Goal: Communication & Community: Connect with others

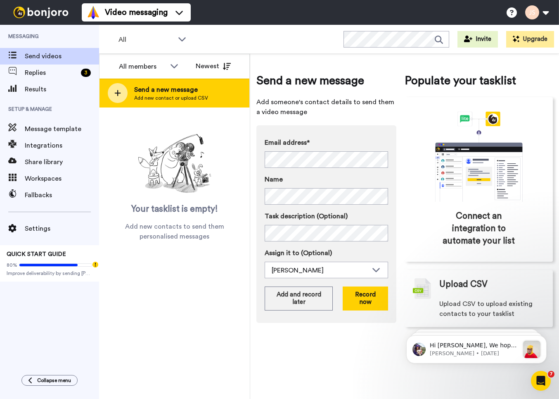
click at [153, 101] on span "Add new contact or upload CSV" at bounding box center [171, 98] width 74 height 7
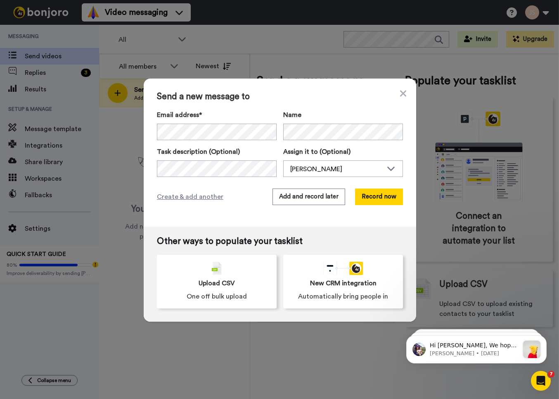
click at [387, 208] on div "Send a new message to Email address* No search result for ‘ colin_kidwell@yahoo…" at bounding box center [280, 152] width 273 height 148
click at [386, 198] on button "Record now" at bounding box center [379, 196] width 48 height 17
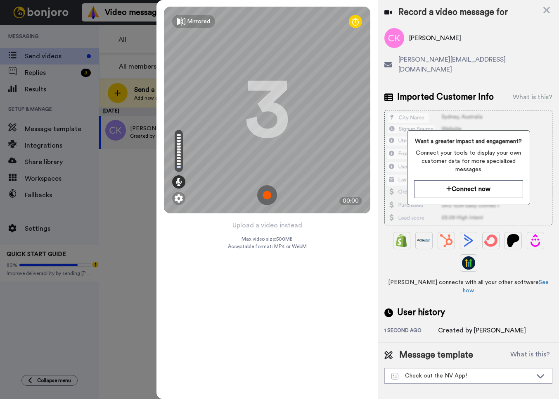
click at [266, 194] on img at bounding box center [267, 195] width 20 height 20
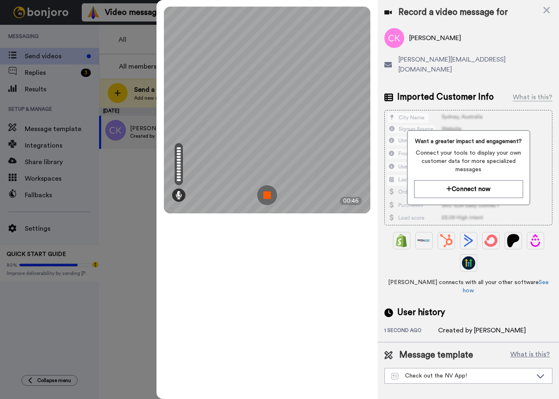
click at [266, 194] on img at bounding box center [267, 195] width 20 height 20
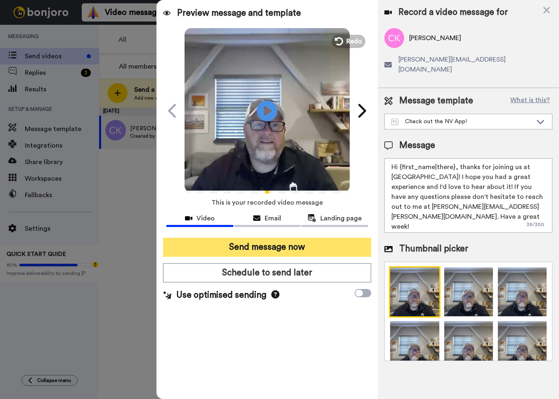
click at [297, 244] on button "Send message now" at bounding box center [267, 246] width 208 height 19
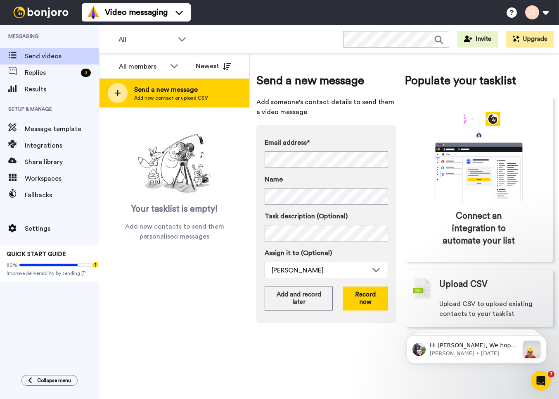
click at [217, 92] on div "Send a new message Add new contact or upload CSV" at bounding box center [175, 92] width 150 height 29
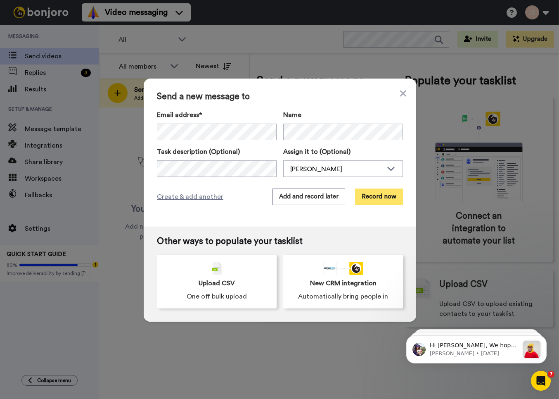
click at [389, 195] on button "Record now" at bounding box center [379, 196] width 48 height 17
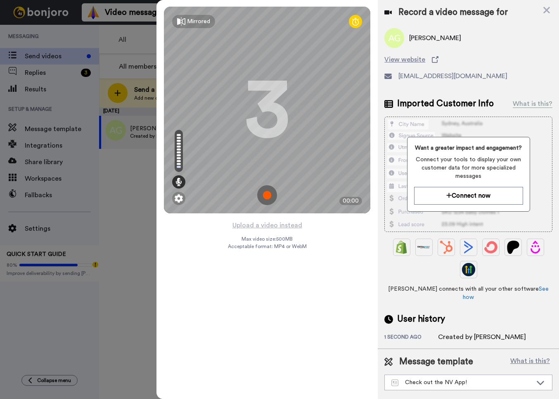
click at [269, 195] on img at bounding box center [267, 195] width 20 height 20
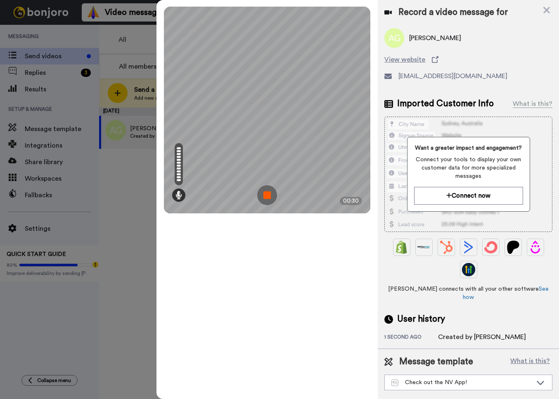
click at [269, 195] on img at bounding box center [267, 195] width 20 height 20
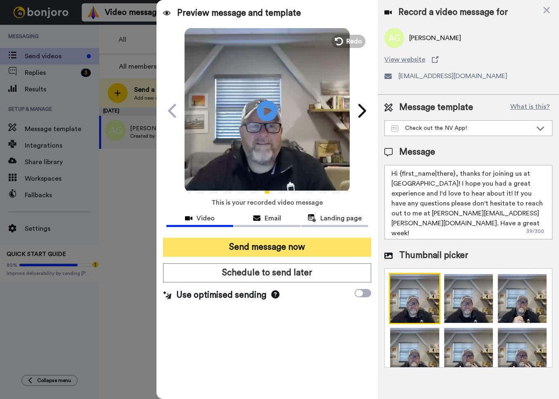
click at [320, 247] on button "Send message now" at bounding box center [267, 246] width 208 height 19
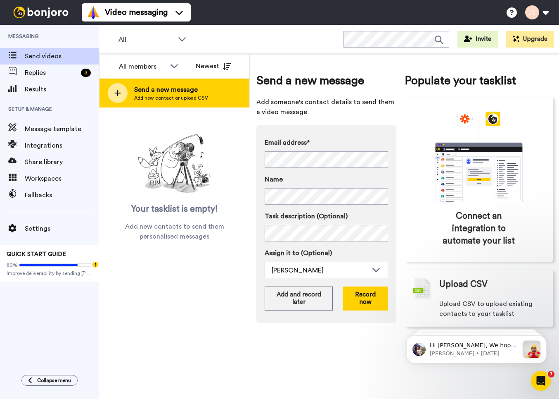
click at [208, 95] on div "Send a new message Add new contact or upload CSV" at bounding box center [175, 92] width 150 height 29
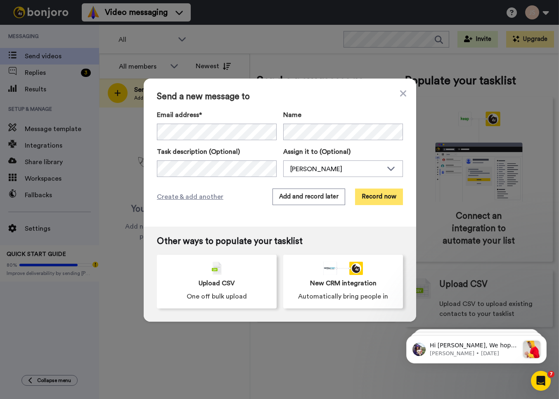
click at [377, 196] on button "Record now" at bounding box center [379, 196] width 48 height 17
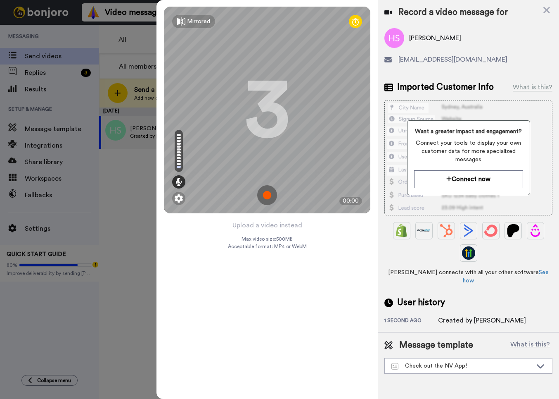
click at [266, 195] on img at bounding box center [267, 195] width 20 height 20
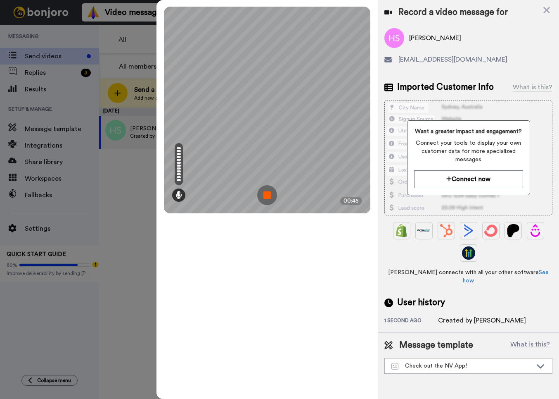
click at [266, 195] on img at bounding box center [267, 195] width 20 height 20
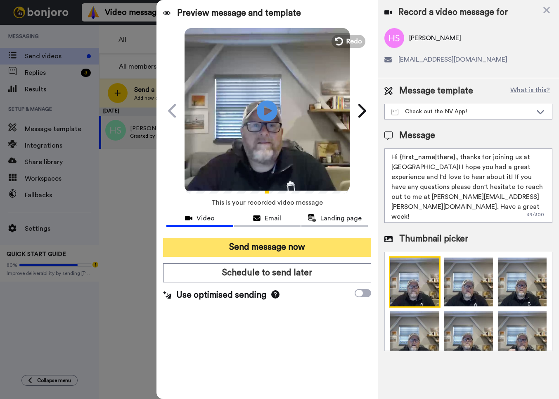
click at [285, 245] on button "Send message now" at bounding box center [267, 246] width 208 height 19
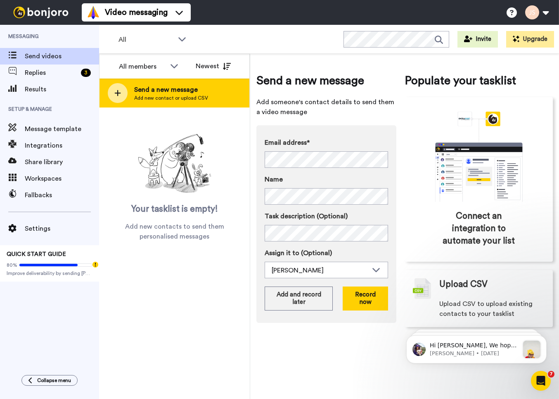
click at [193, 93] on span "Send a new message" at bounding box center [171, 90] width 74 height 10
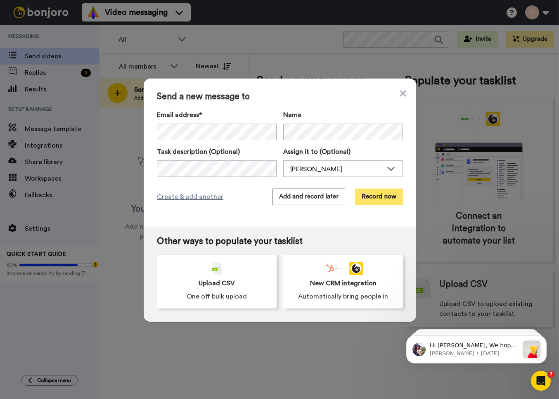
click at [382, 194] on button "Record now" at bounding box center [379, 196] width 48 height 17
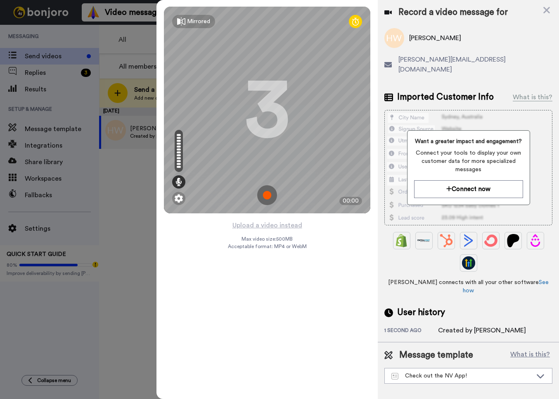
click at [268, 193] on img at bounding box center [267, 195] width 20 height 20
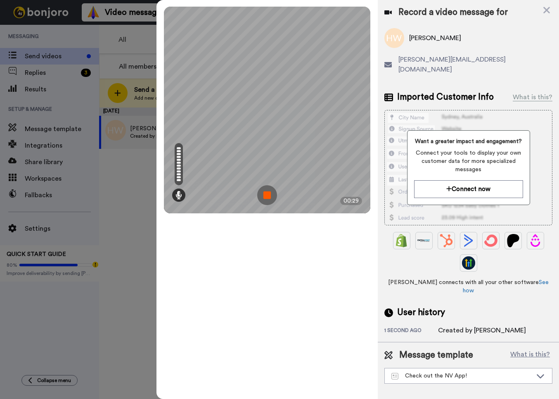
click at [268, 195] on img at bounding box center [267, 195] width 20 height 20
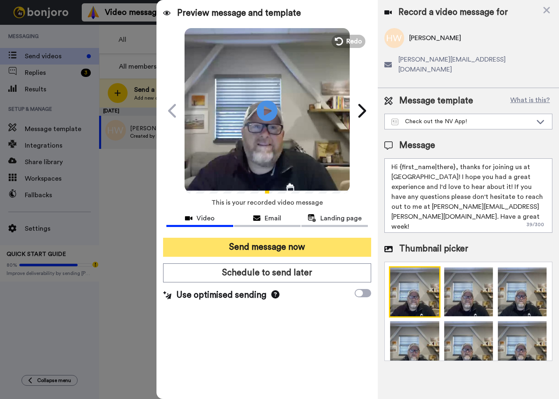
click at [319, 246] on button "Send message now" at bounding box center [267, 246] width 208 height 19
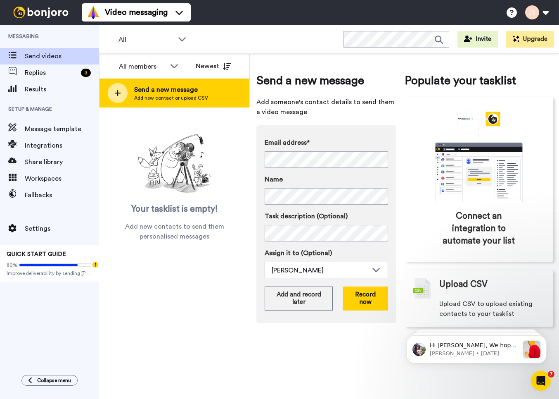
click at [184, 94] on span "Send a new message" at bounding box center [171, 90] width 74 height 10
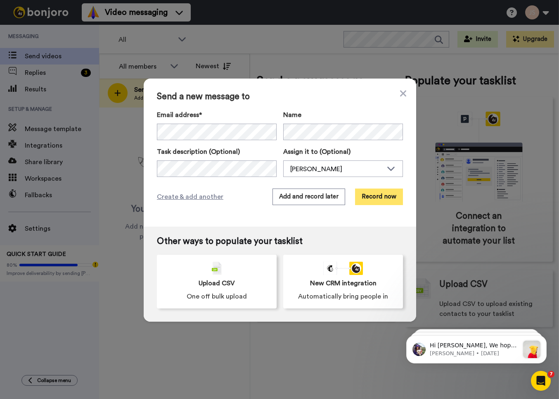
click at [378, 195] on button "Record now" at bounding box center [379, 196] width 48 height 17
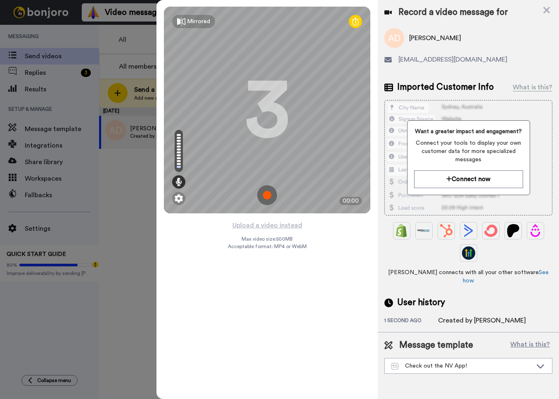
click at [266, 195] on img at bounding box center [267, 195] width 20 height 20
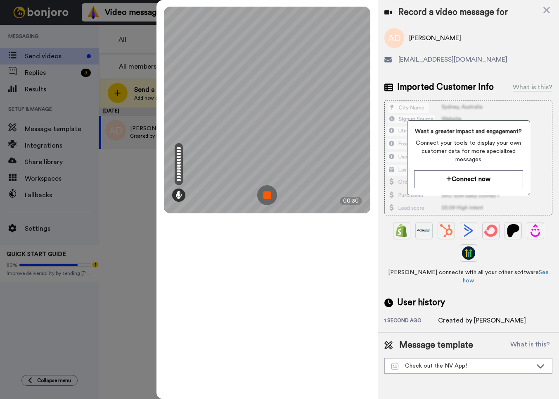
click at [266, 195] on img at bounding box center [267, 195] width 20 height 20
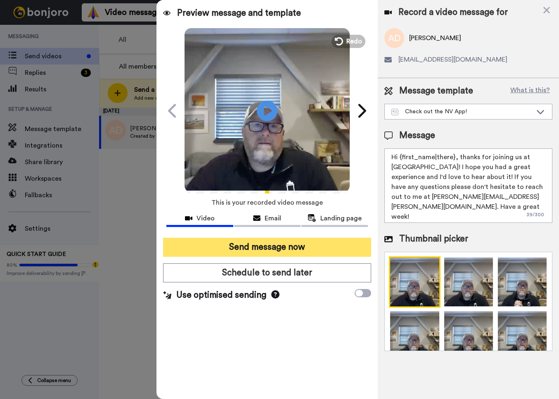
click at [289, 245] on button "Send message now" at bounding box center [267, 246] width 208 height 19
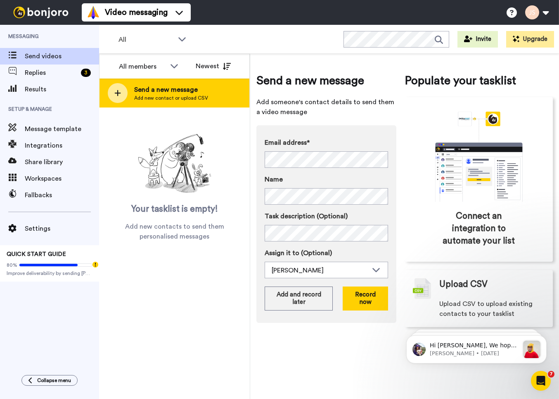
click at [204, 92] on span "Send a new message" at bounding box center [171, 90] width 74 height 10
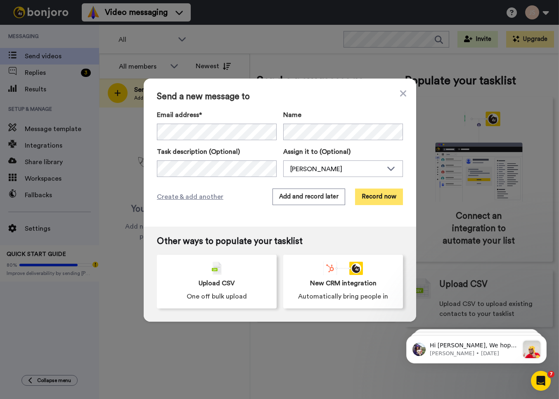
click at [380, 198] on button "Record now" at bounding box center [379, 196] width 48 height 17
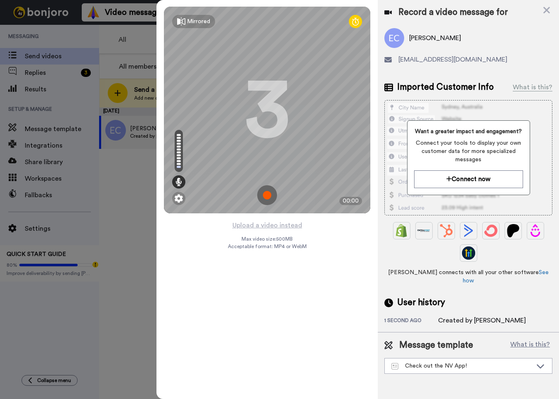
click at [268, 195] on img at bounding box center [267, 195] width 20 height 20
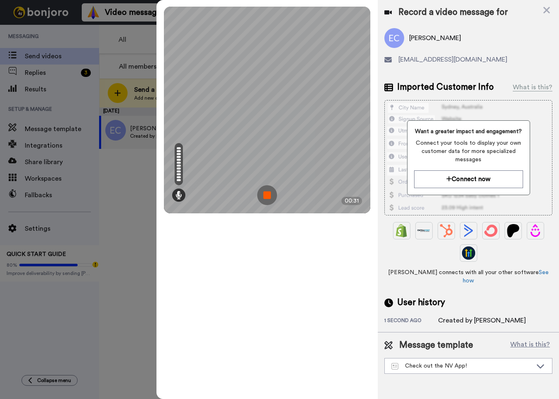
click at [268, 195] on img at bounding box center [267, 195] width 20 height 20
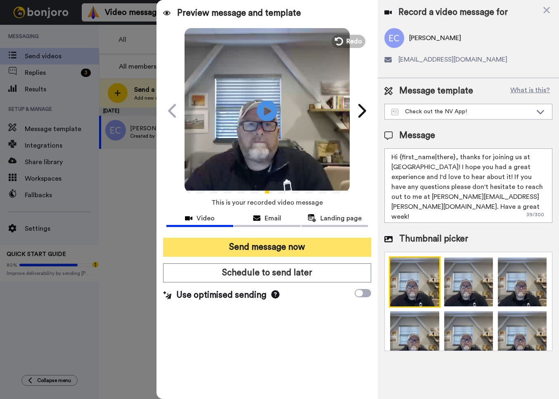
click at [302, 246] on button "Send message now" at bounding box center [267, 246] width 208 height 19
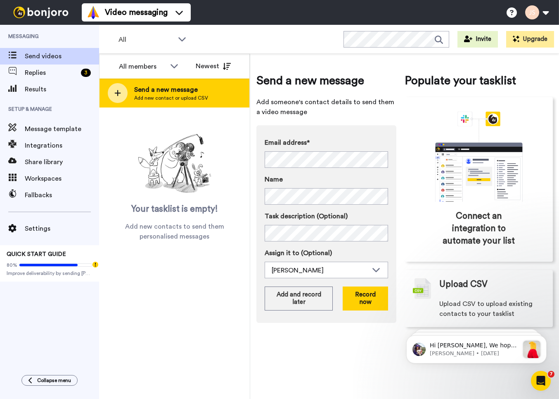
click at [178, 93] on span "Send a new message" at bounding box center [171, 90] width 74 height 10
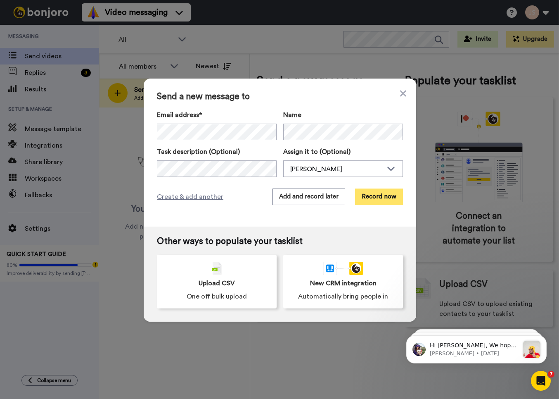
click at [382, 197] on button "Record now" at bounding box center [379, 196] width 48 height 17
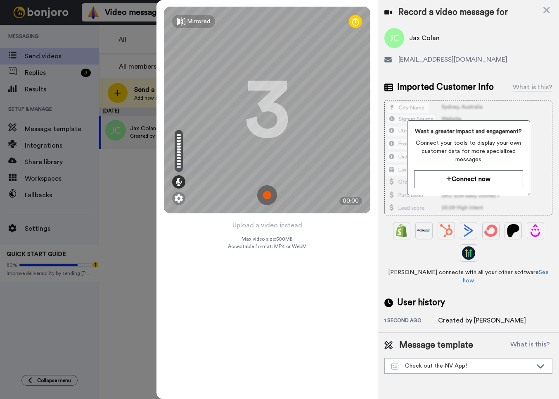
click at [268, 195] on img at bounding box center [267, 195] width 20 height 20
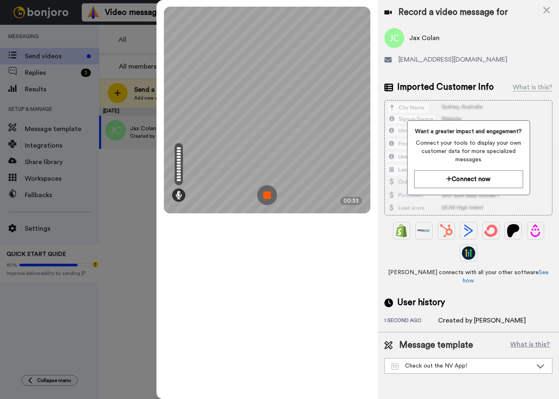
click at [268, 195] on img at bounding box center [267, 195] width 20 height 20
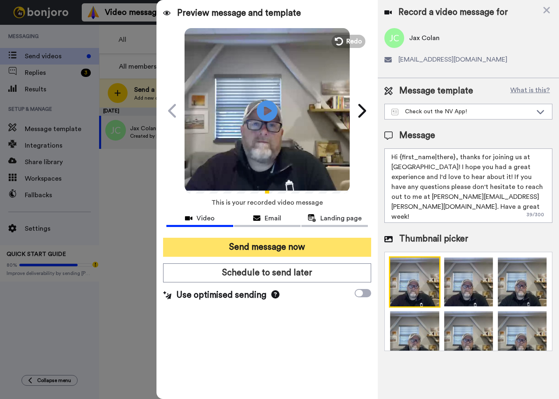
click at [304, 248] on button "Send message now" at bounding box center [267, 246] width 208 height 19
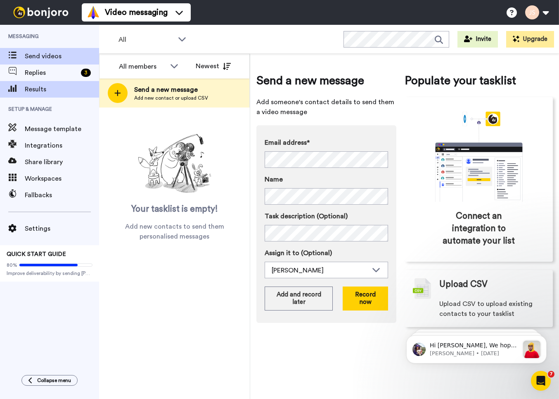
click at [38, 91] on span "Results" at bounding box center [62, 89] width 74 height 10
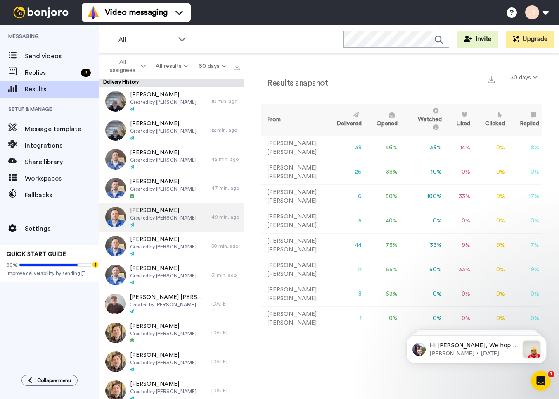
scroll to position [151, 0]
